Goal: Check status

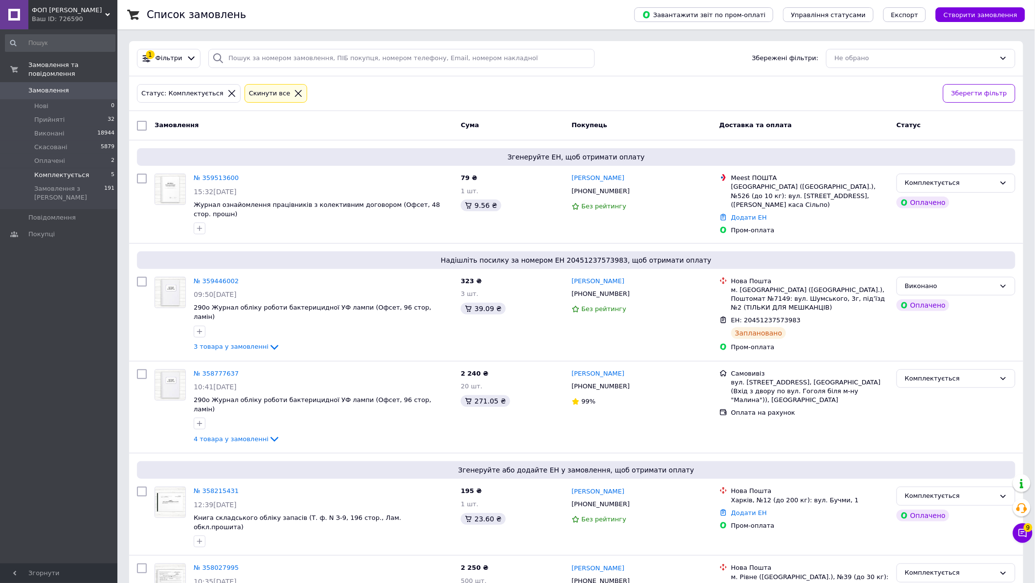
click at [290, 94] on div "Статус: Комплектується Cкинути все" at bounding box center [536, 93] width 802 height 23
click at [294, 90] on icon at bounding box center [298, 93] width 9 height 9
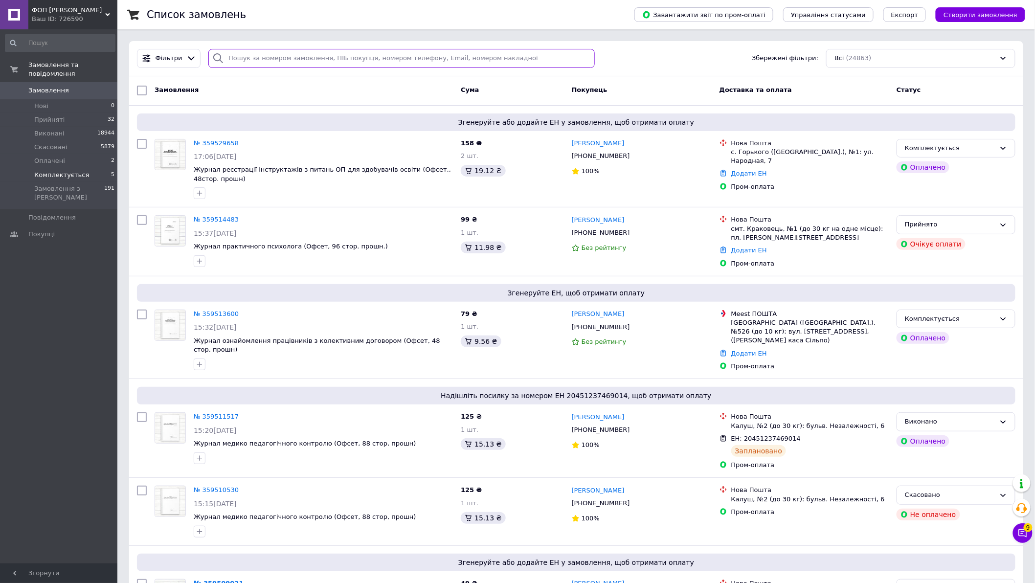
click at [330, 60] on input "search" at bounding box center [401, 58] width 386 height 19
paste input "862054758"
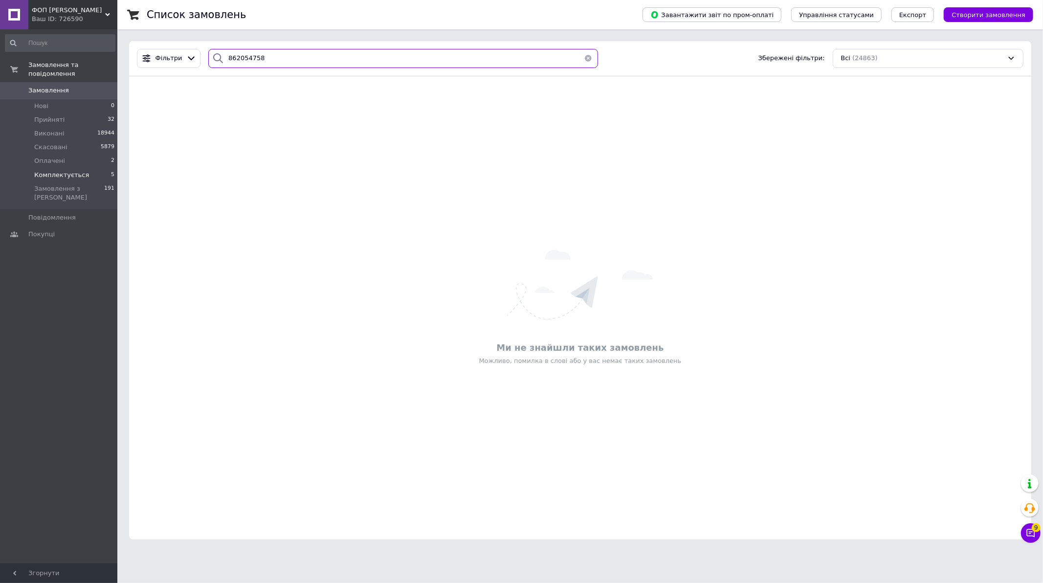
click at [331, 60] on input "862054758" at bounding box center [403, 58] width 390 height 19
drag, startPoint x: 268, startPoint y: 60, endPoint x: 144, endPoint y: 50, distance: 123.6
click at [145, 51] on div "Фільтри 862054758 Збережені фільтри: Всі (24863)" at bounding box center [580, 58] width 895 height 19
paste input "359471214"
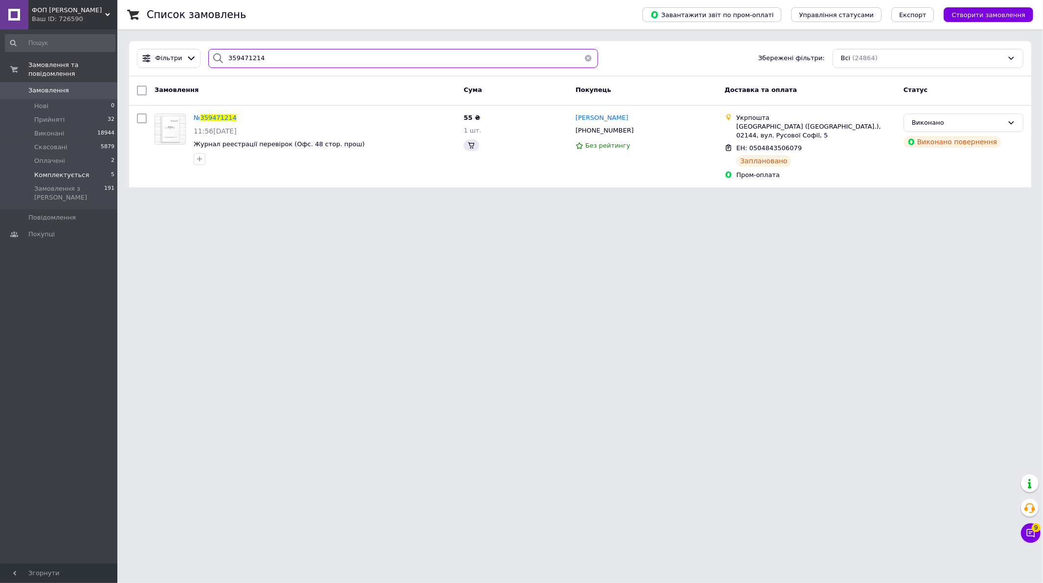
type input "359471214"
click at [403, 199] on html "ФОП [PERSON_NAME] Ваш ID: 726590 Сайт ФОП [PERSON_NAME] Кабінет покупця Перевір…" at bounding box center [521, 99] width 1043 height 199
click at [69, 171] on span "Комплектується" at bounding box center [61, 175] width 55 height 9
